Goal: Information Seeking & Learning: Learn about a topic

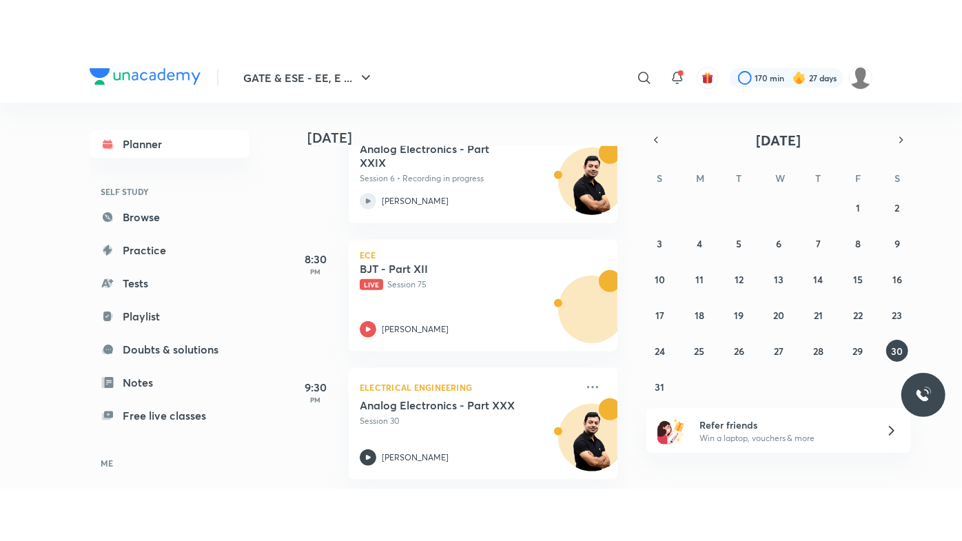
scroll to position [637, 0]
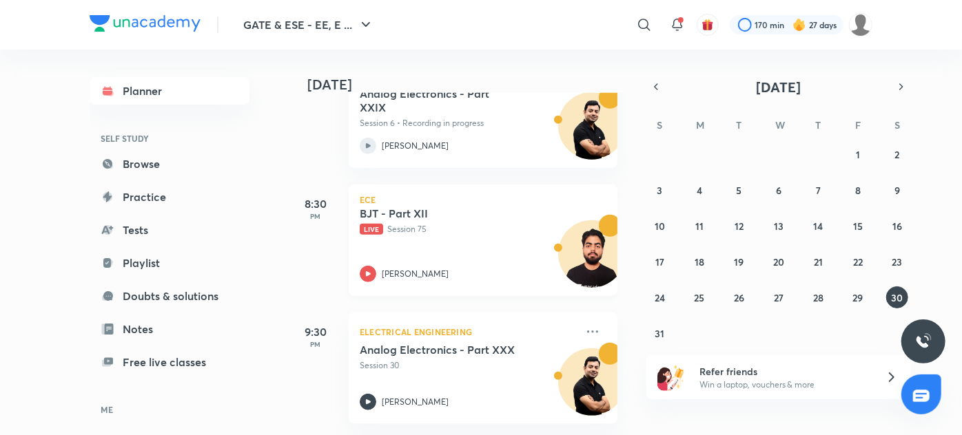
drag, startPoint x: 0, startPoint y: 0, endPoint x: 484, endPoint y: 258, distance: 548.0
click at [484, 266] on div "[PERSON_NAME]" at bounding box center [468, 274] width 216 height 17
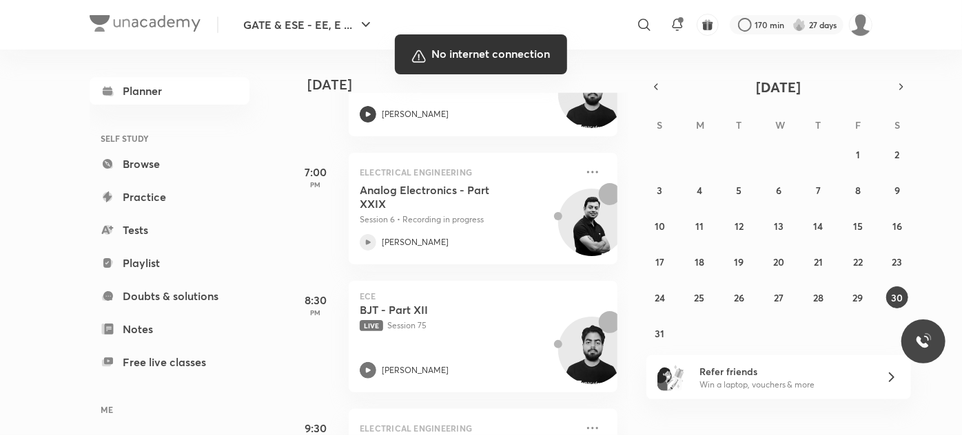
scroll to position [532, 0]
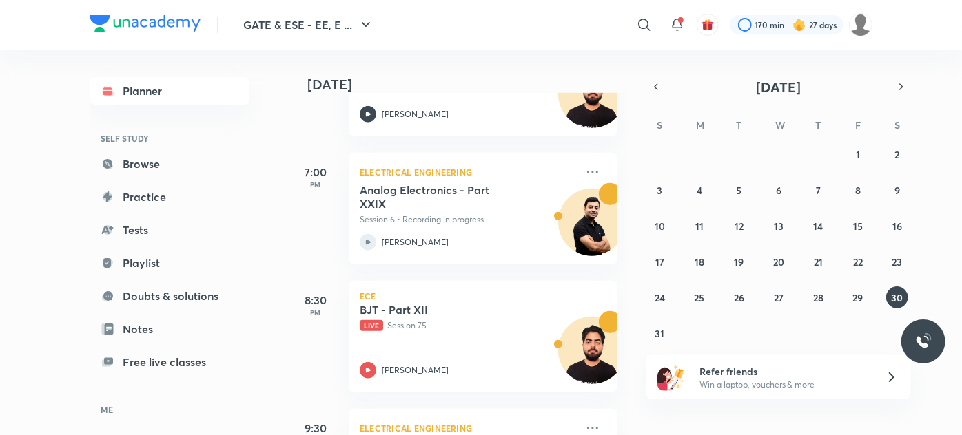
scroll to position [637, 0]
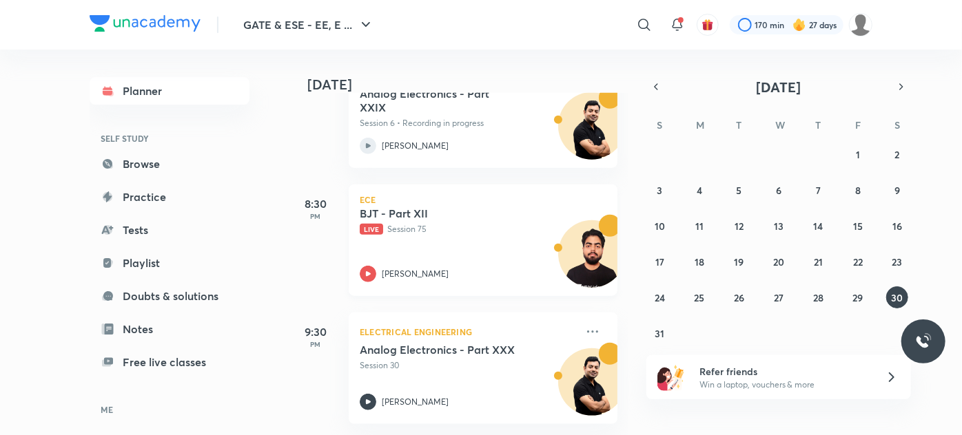
click at [453, 238] on div "BJT - Part XII Live Session 75 [PERSON_NAME]" at bounding box center [468, 245] width 216 height 76
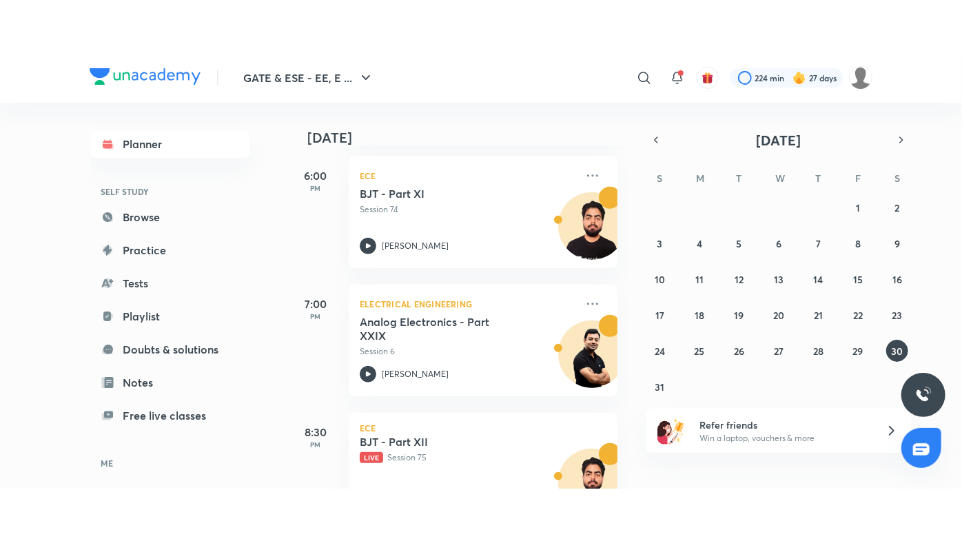
scroll to position [637, 0]
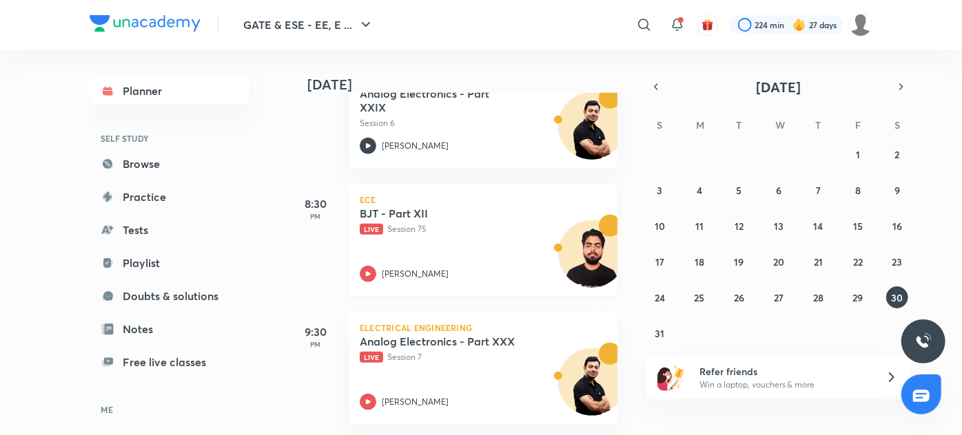
click at [474, 266] on div "[PERSON_NAME]" at bounding box center [468, 274] width 216 height 17
